Goal: Information Seeking & Learning: Learn about a topic

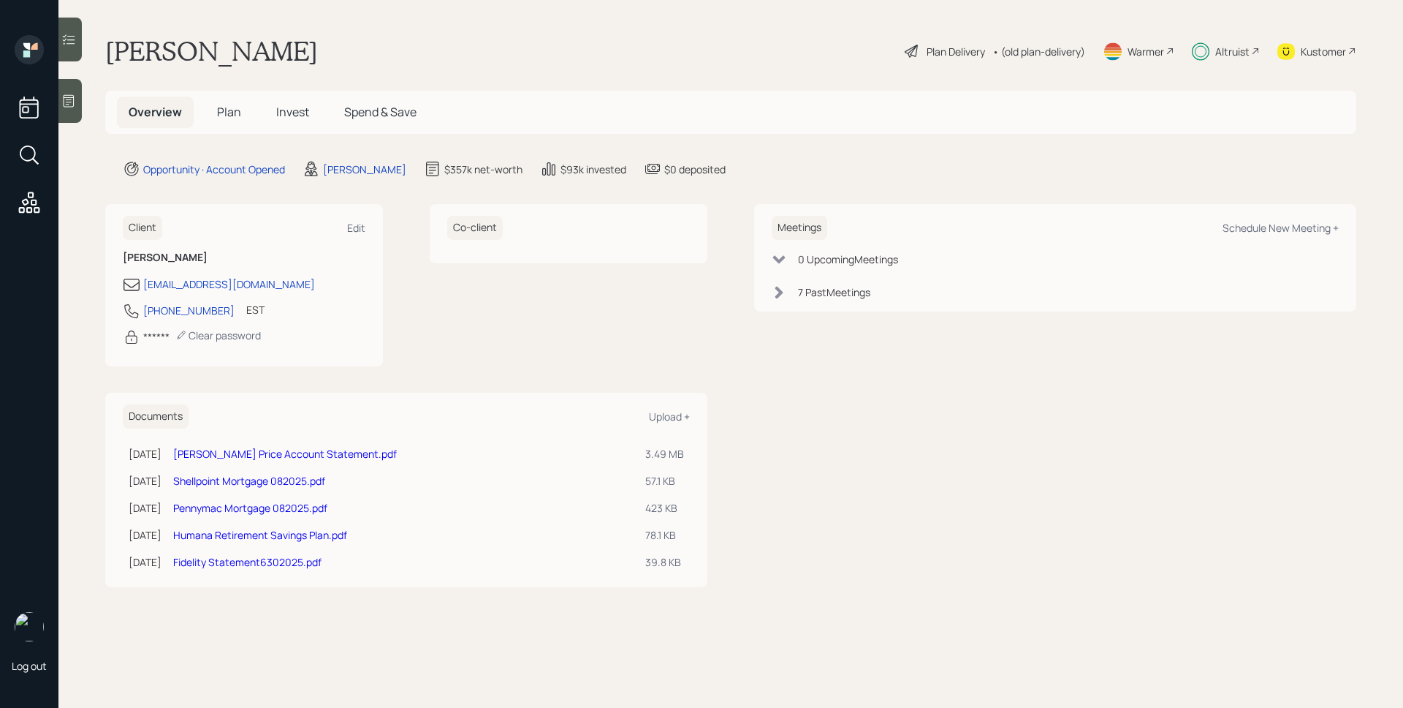
click at [1227, 53] on div "Altruist" at bounding box center [1232, 51] width 34 height 15
click at [278, 115] on span "Invest" at bounding box center [292, 112] width 33 height 16
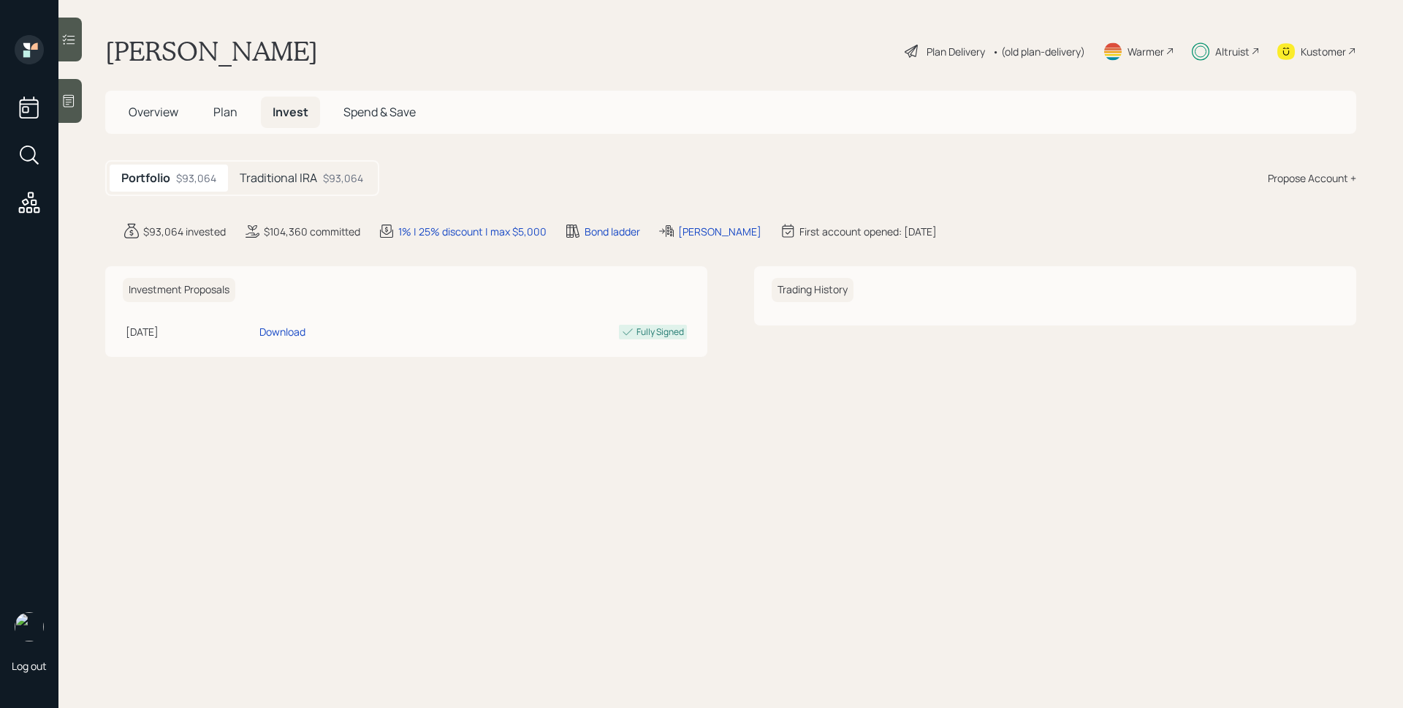
click at [337, 180] on div "$93,064" at bounding box center [343, 177] width 40 height 15
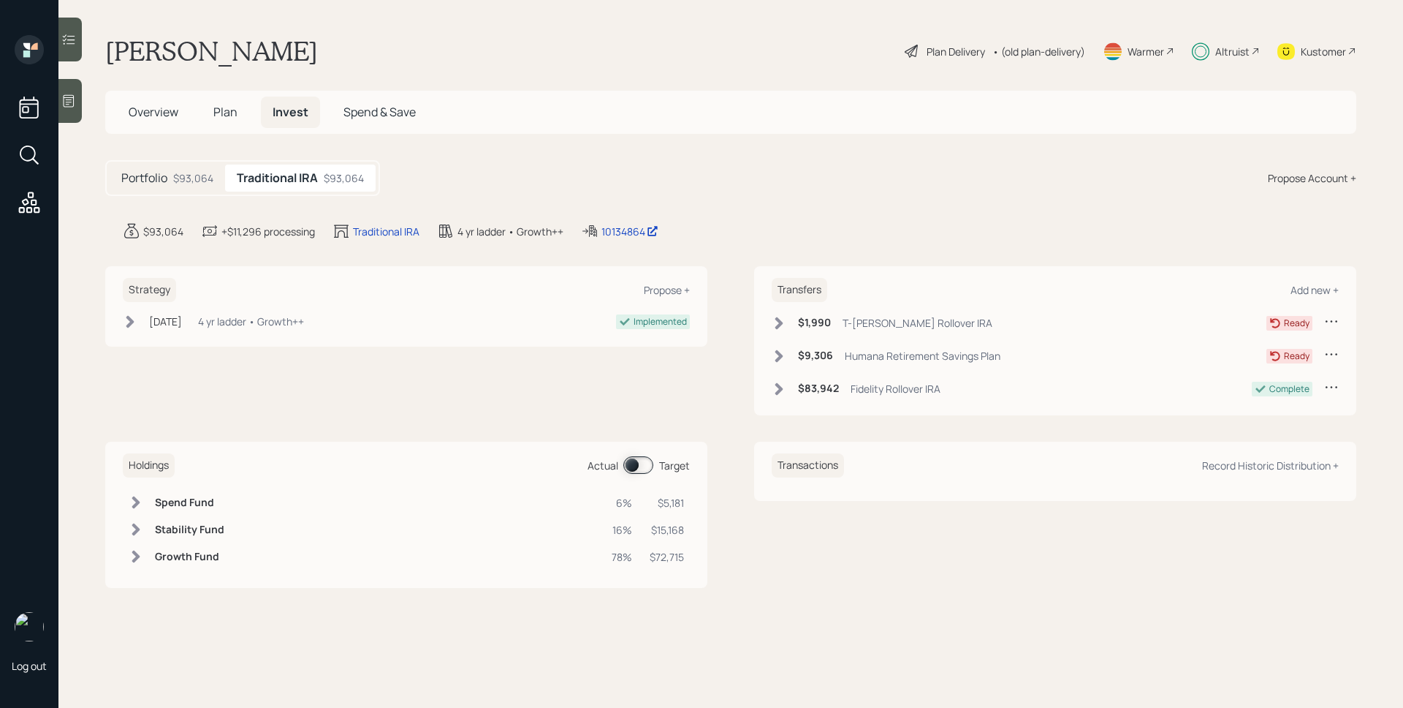
click at [802, 354] on h6 "$9,306" at bounding box center [815, 355] width 35 height 12
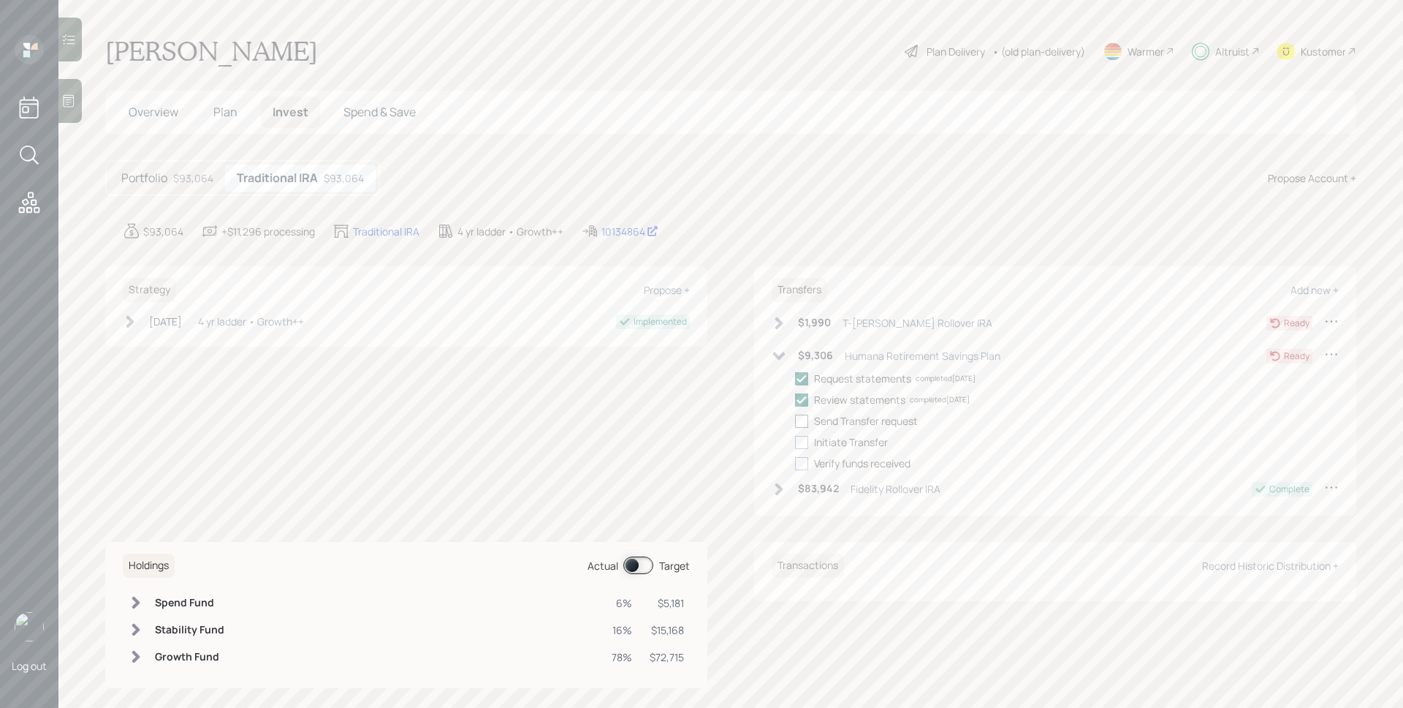
click at [797, 417] on div at bounding box center [801, 420] width 13 height 13
click at [795, 420] on input "checkbox" at bounding box center [794, 420] width 1 height 1
checkbox input "true"
click at [799, 438] on div at bounding box center [801, 442] width 13 height 13
click at [795, 441] on input "checkbox" at bounding box center [794, 441] width 1 height 1
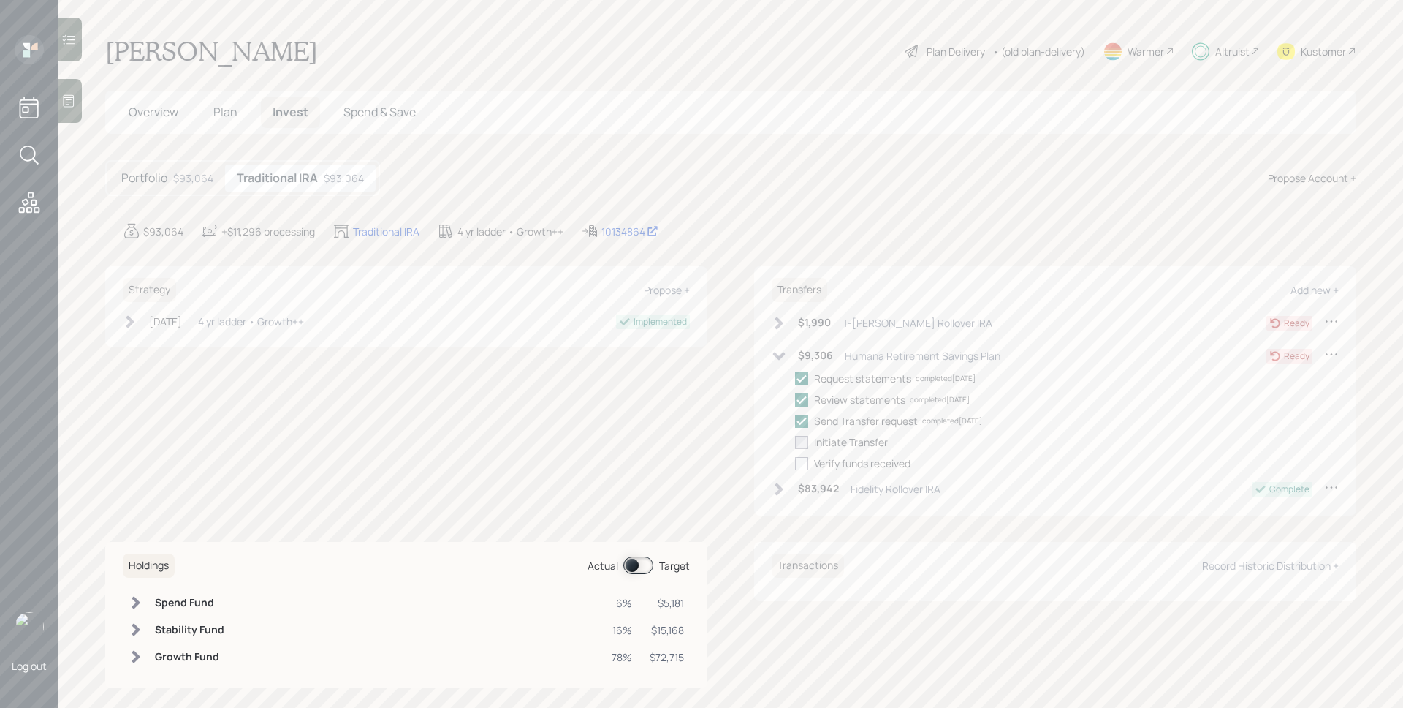
checkbox input "true"
click at [780, 317] on icon at bounding box center [779, 323] width 15 height 15
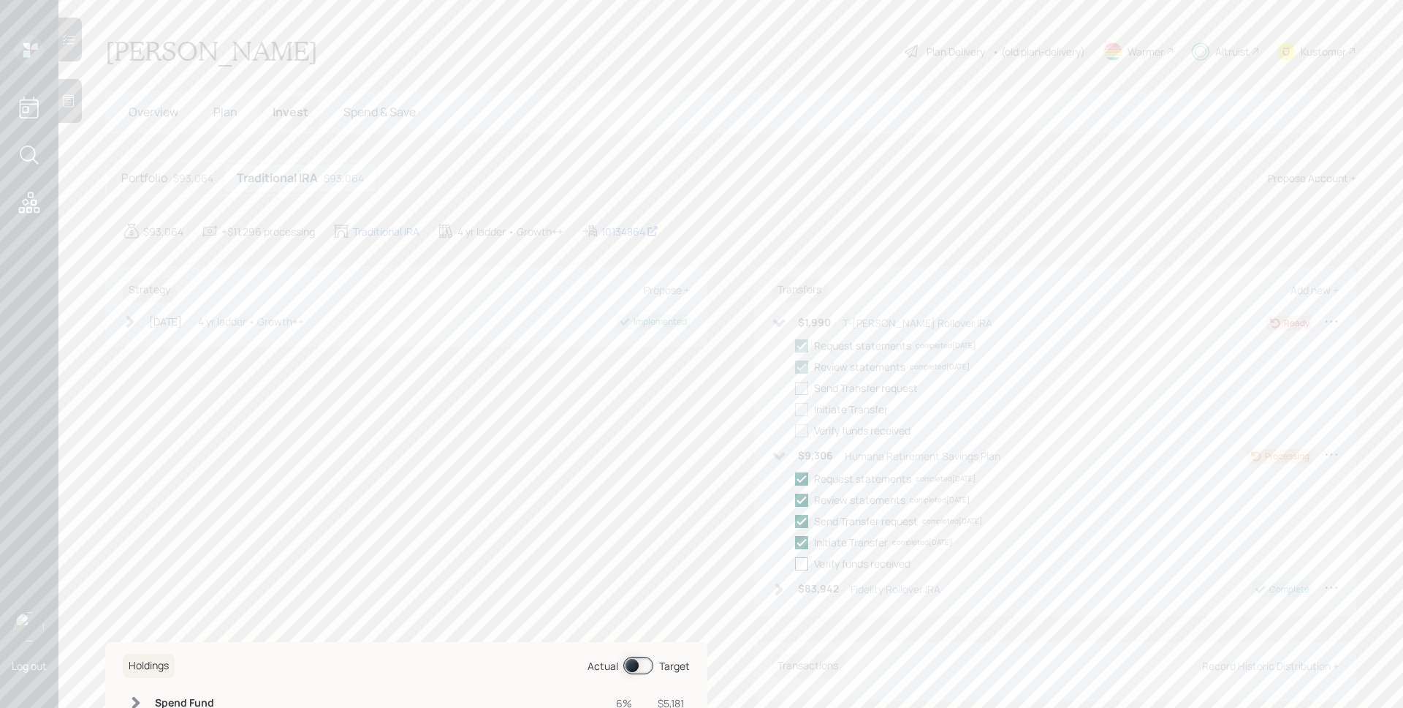
click at [797, 390] on div at bounding box center [801, 388] width 13 height 13
click at [795, 388] on input "checkbox" at bounding box center [794, 387] width 1 height 1
checkbox input "true"
click at [797, 404] on div at bounding box center [801, 409] width 13 height 13
click at [795, 409] on input "checkbox" at bounding box center [794, 409] width 1 height 1
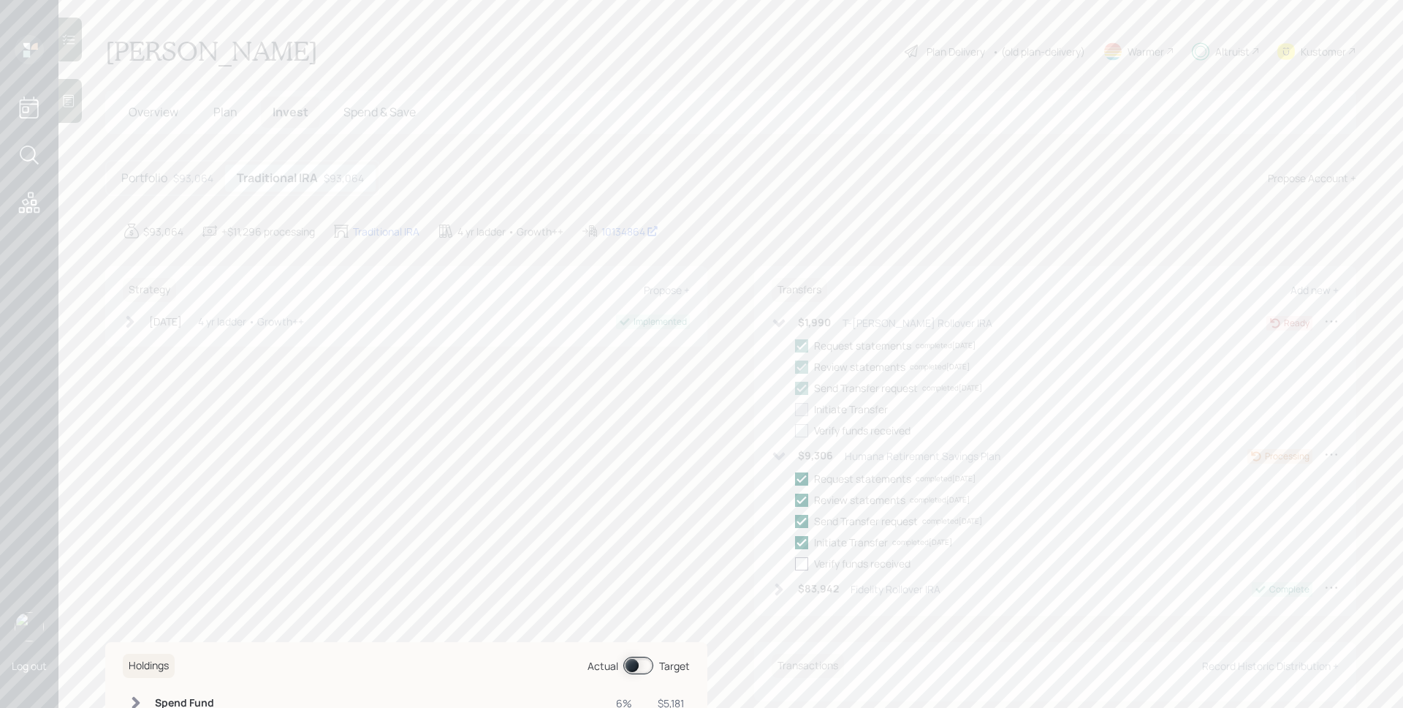
checkbox input "true"
click at [172, 173] on div "Portfolio $93,064" at bounding box center [167, 177] width 115 height 27
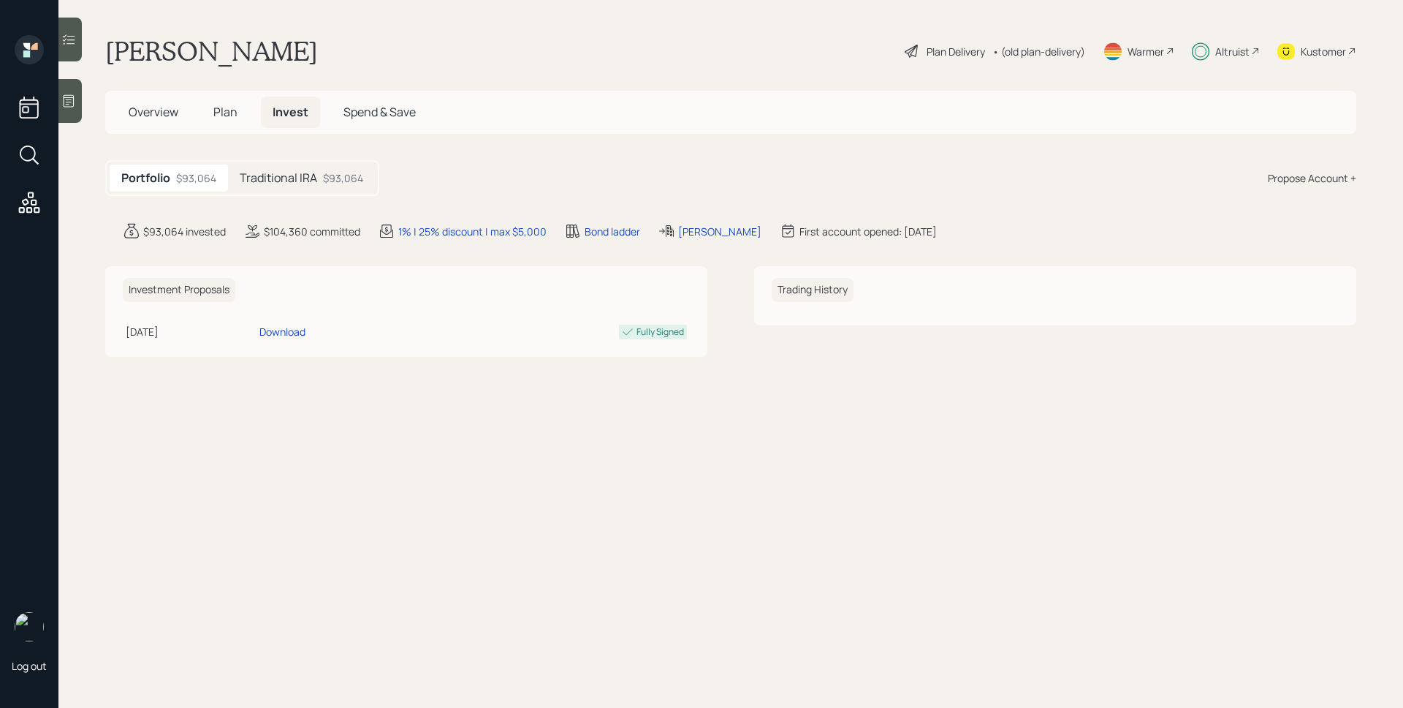
click at [227, 110] on span "Plan" at bounding box center [225, 112] width 24 height 16
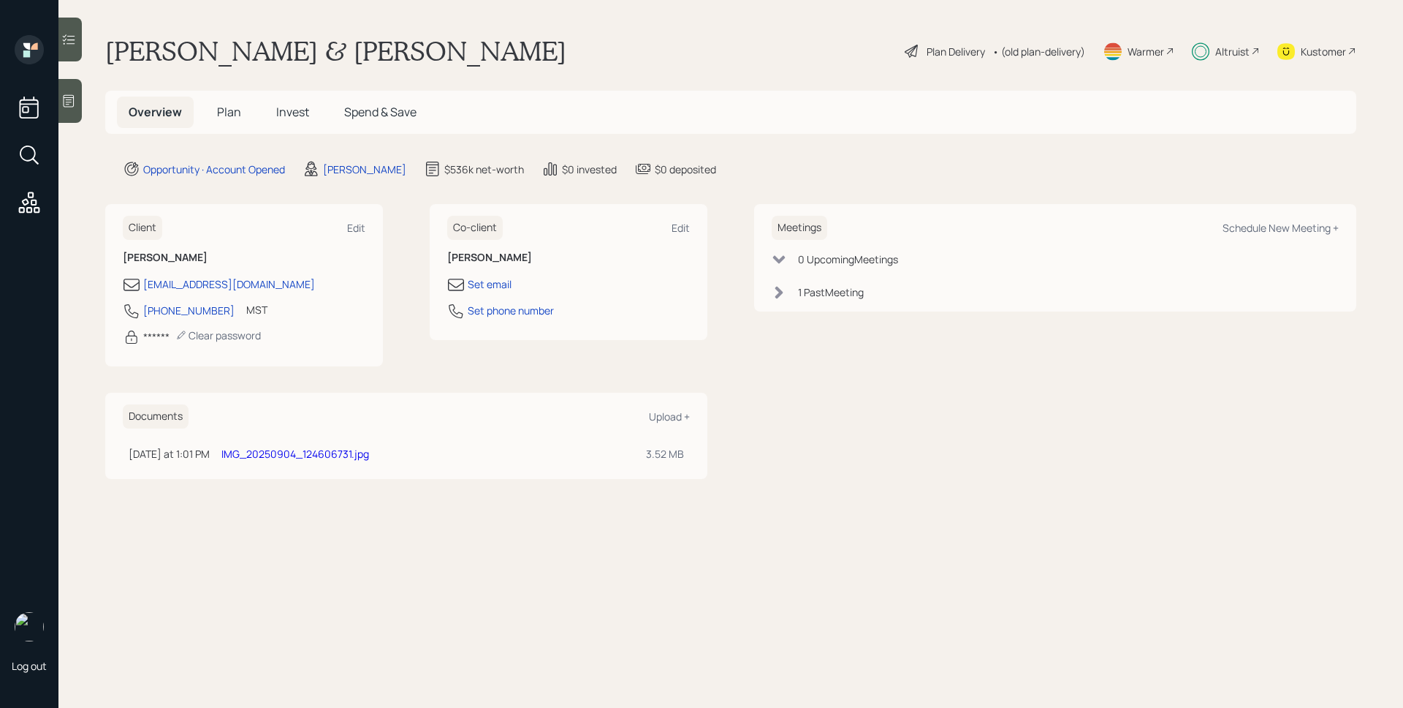
click at [291, 108] on span "Invest" at bounding box center [292, 112] width 33 height 16
